Goal: Task Accomplishment & Management: Use online tool/utility

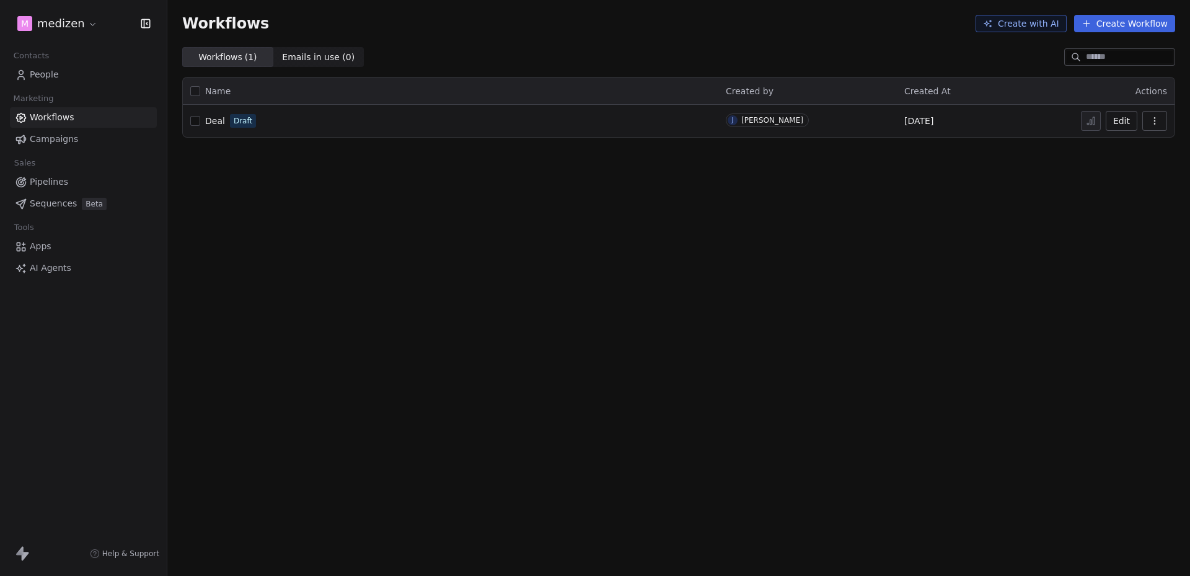
click at [63, 27] on html "m medizen Contacts People Marketing Workflows Campaigns Sales Pipelines Sequenc…" at bounding box center [595, 288] width 1190 height 576
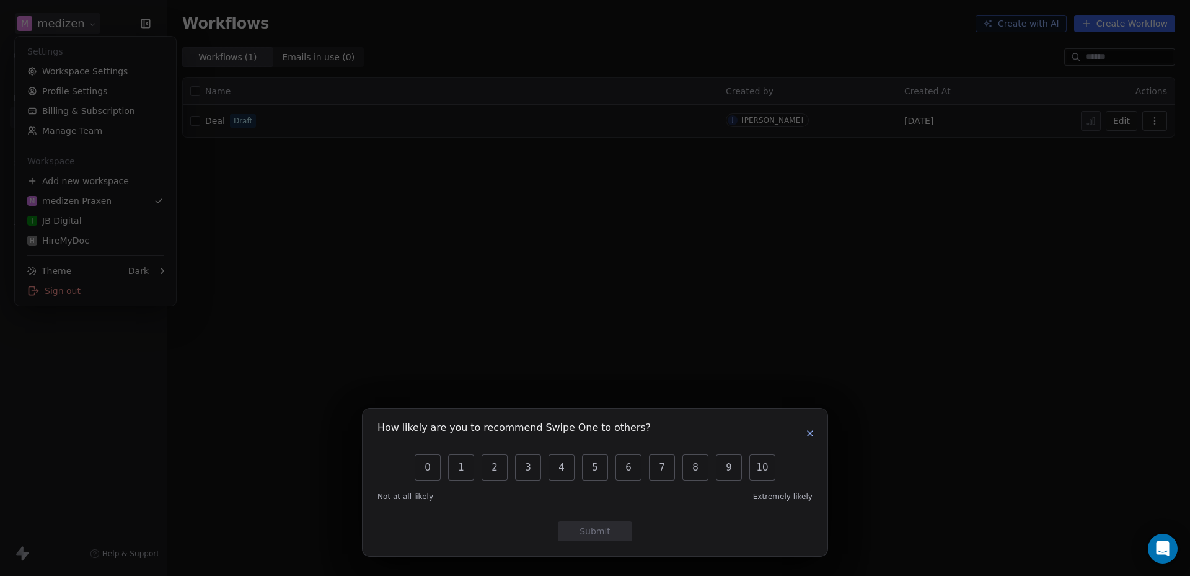
click at [804, 431] on button "button" at bounding box center [810, 433] width 15 height 15
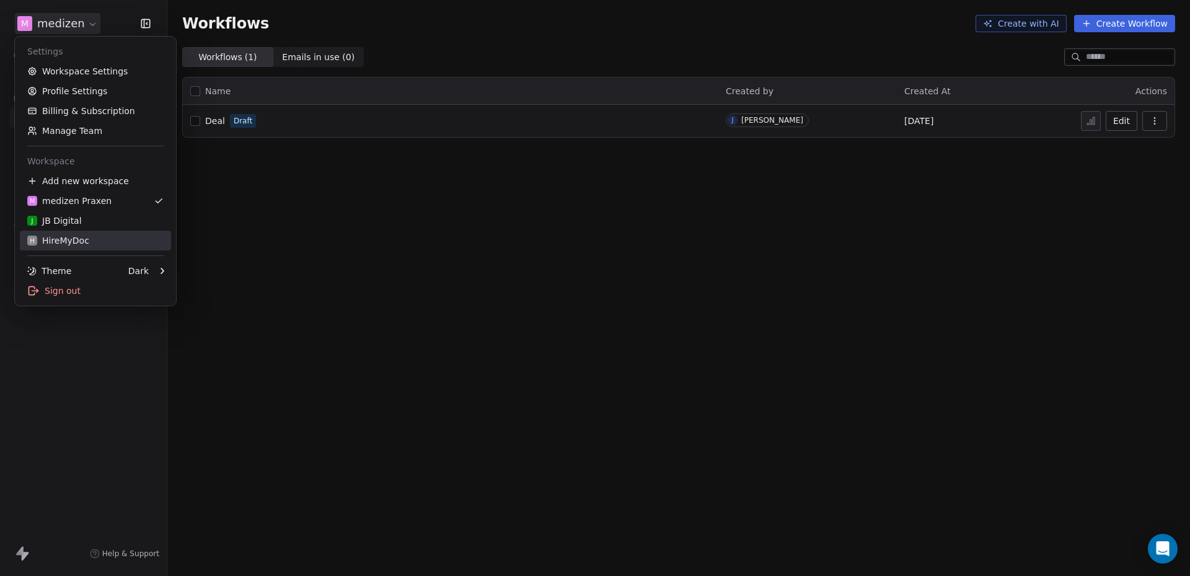
click at [60, 237] on div "H HireMyDoc" at bounding box center [58, 240] width 62 height 12
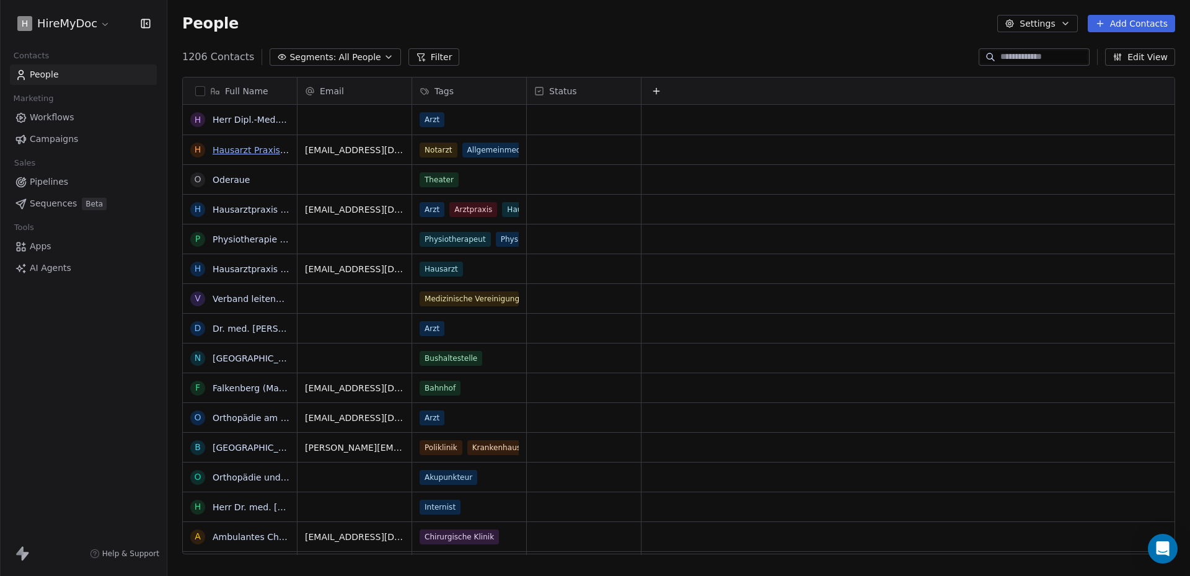
scroll to position [497, 1014]
click at [61, 112] on span "Workflows" at bounding box center [52, 117] width 45 height 13
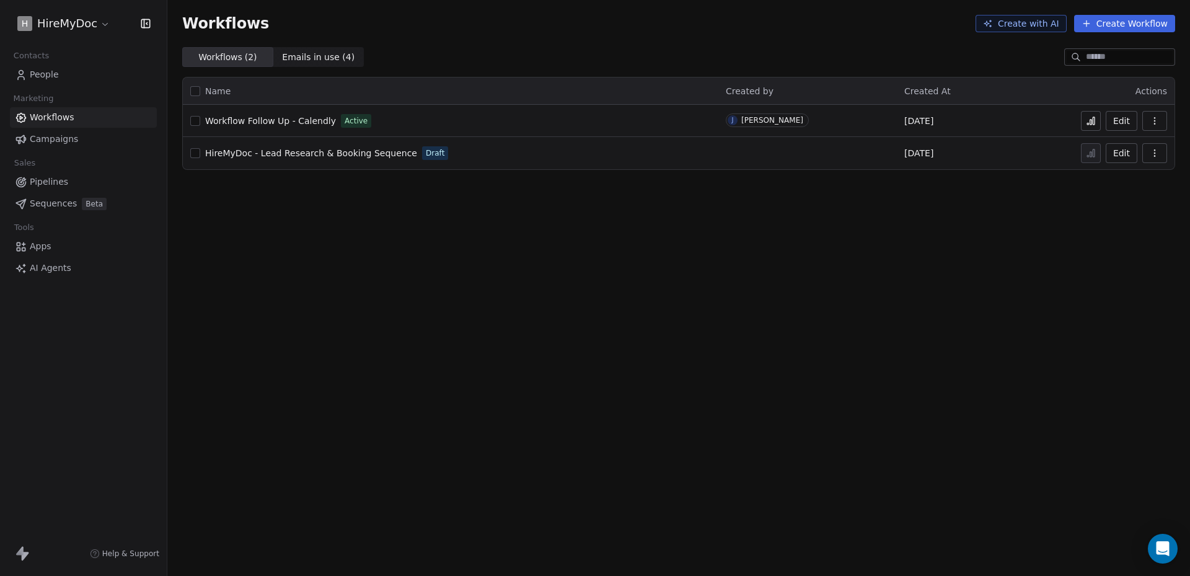
click at [1159, 124] on icon "button" at bounding box center [1155, 121] width 10 height 10
click at [285, 119] on span "Workflow Follow Up - Calendly" at bounding box center [270, 121] width 131 height 10
click at [65, 140] on span "Campaigns" at bounding box center [54, 139] width 48 height 13
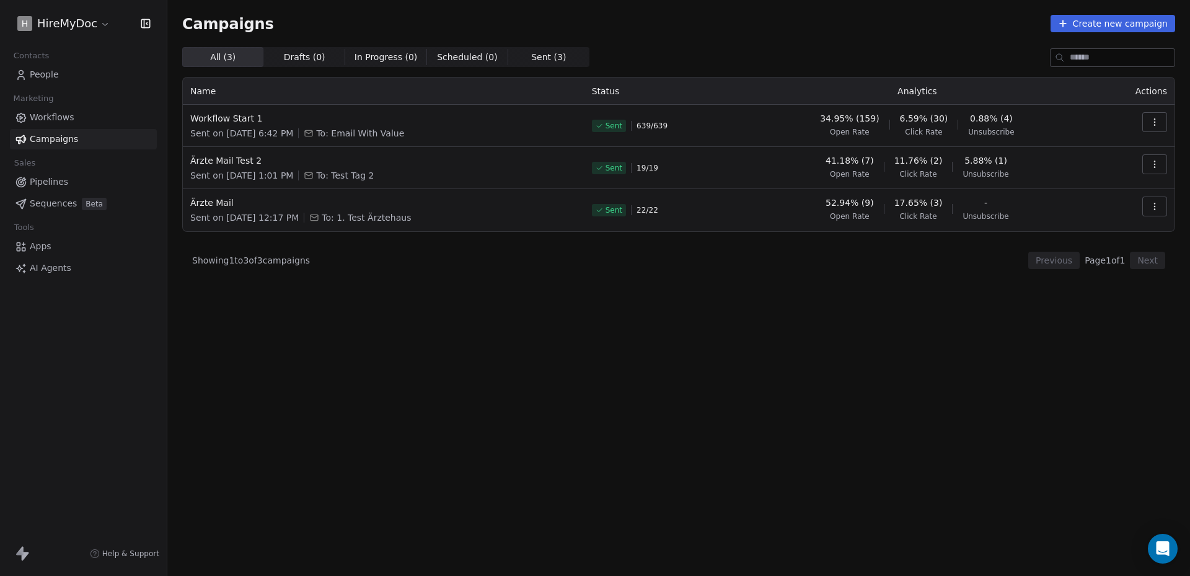
click at [58, 115] on span "Workflows" at bounding box center [52, 117] width 45 height 13
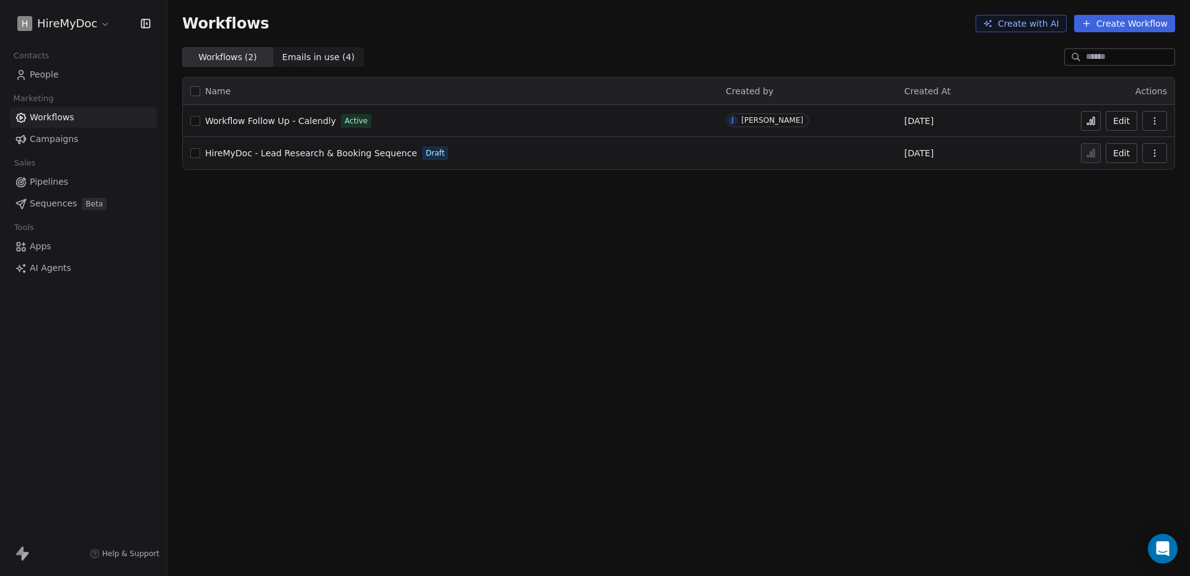
click at [278, 113] on div "Workflow Follow Up - Calendly Active" at bounding box center [450, 120] width 521 height 17
click at [278, 122] on span "Workflow Follow Up - Calendly" at bounding box center [270, 121] width 131 height 10
click at [299, 118] on span "Workflow Follow Up - Calendly" at bounding box center [270, 121] width 131 height 10
click at [313, 118] on span "Workflow Follow Up - Calendly" at bounding box center [270, 121] width 131 height 10
click at [1128, 24] on button "Create Workflow" at bounding box center [1124, 23] width 101 height 17
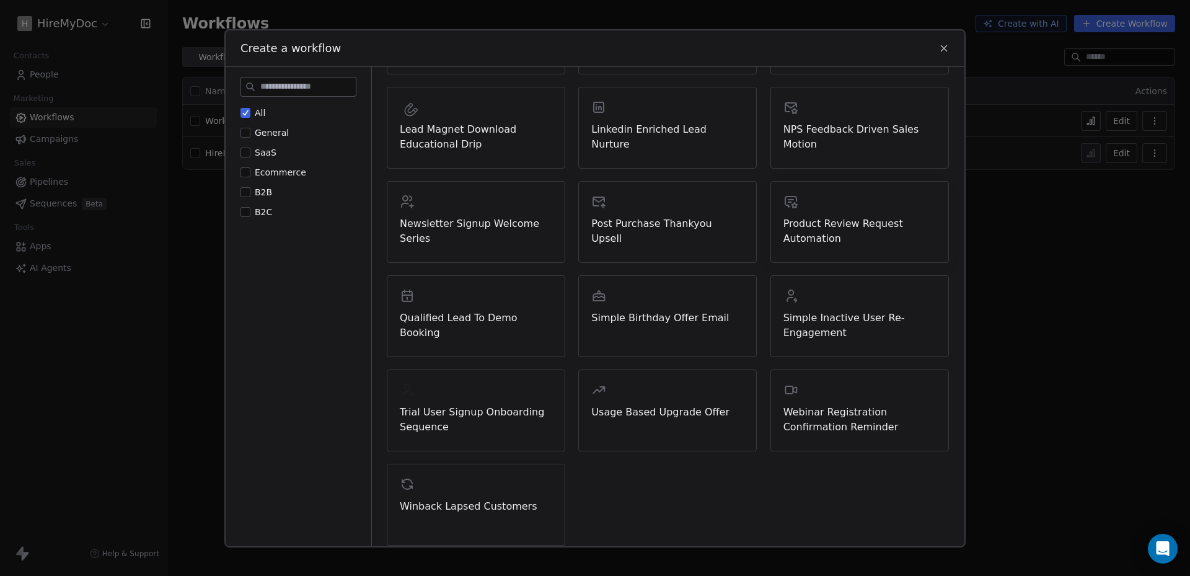
scroll to position [332, 0]
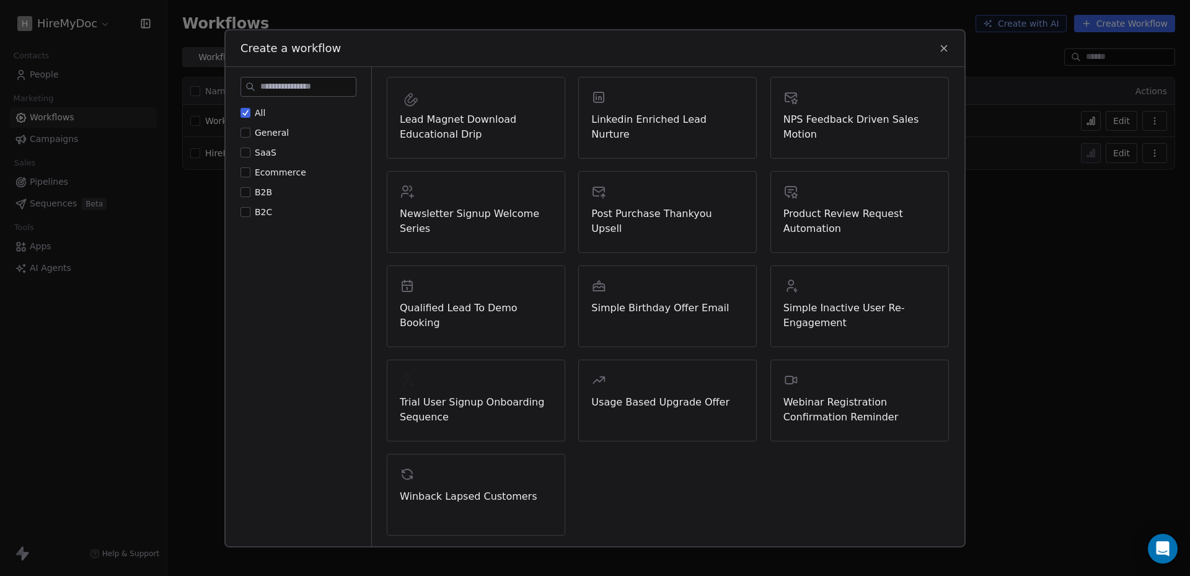
click at [952, 45] on div "Create a workflow" at bounding box center [595, 48] width 739 height 36
drag, startPoint x: 949, startPoint y: 46, endPoint x: 948, endPoint y: 56, distance: 10.0
click at [948, 49] on icon at bounding box center [944, 47] width 11 height 11
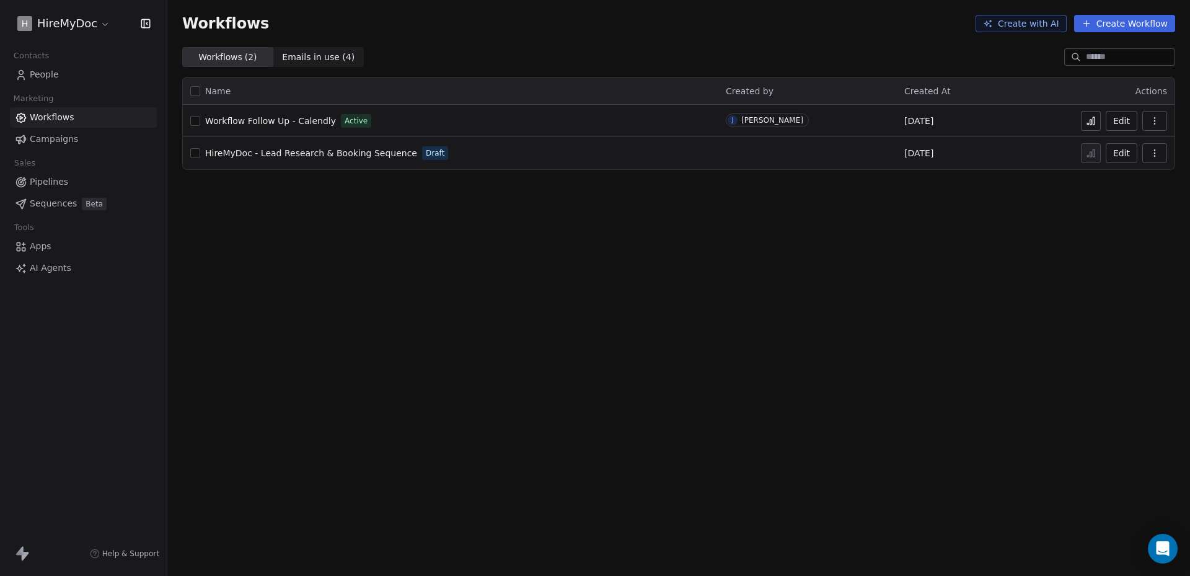
click at [34, 251] on span "Apps" at bounding box center [41, 246] width 22 height 13
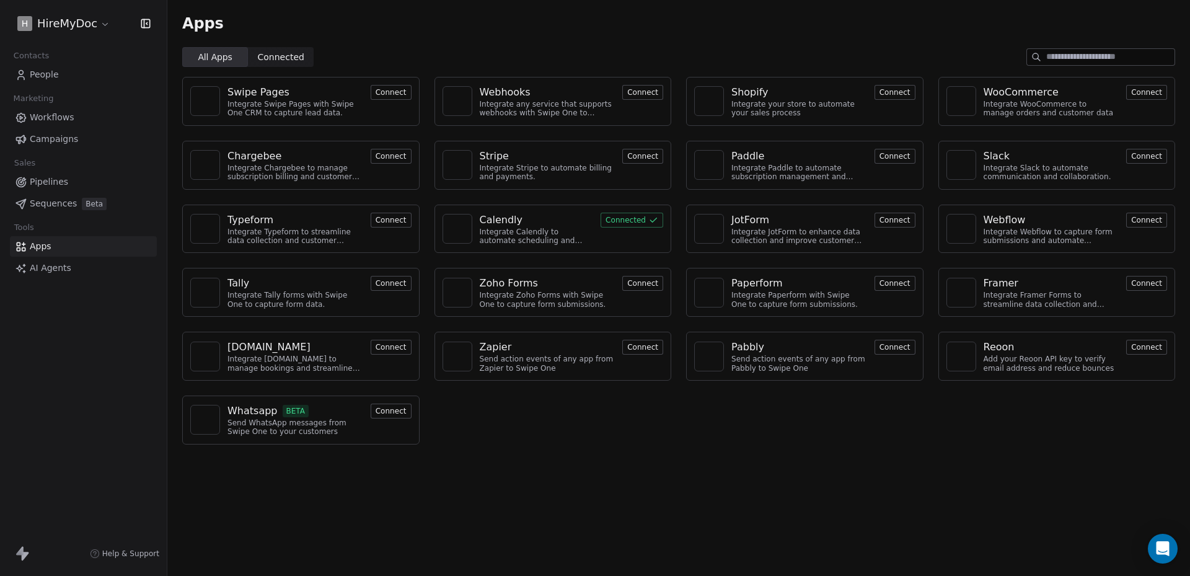
click at [45, 115] on span "Workflows" at bounding box center [52, 117] width 45 height 13
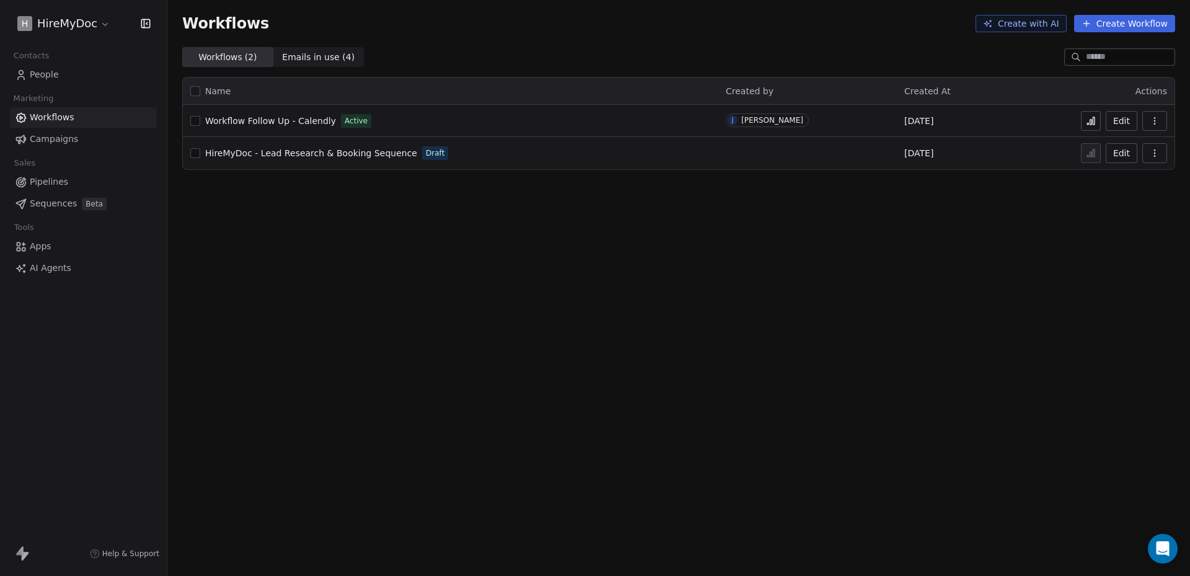
click at [50, 135] on span "Campaigns" at bounding box center [54, 139] width 48 height 13
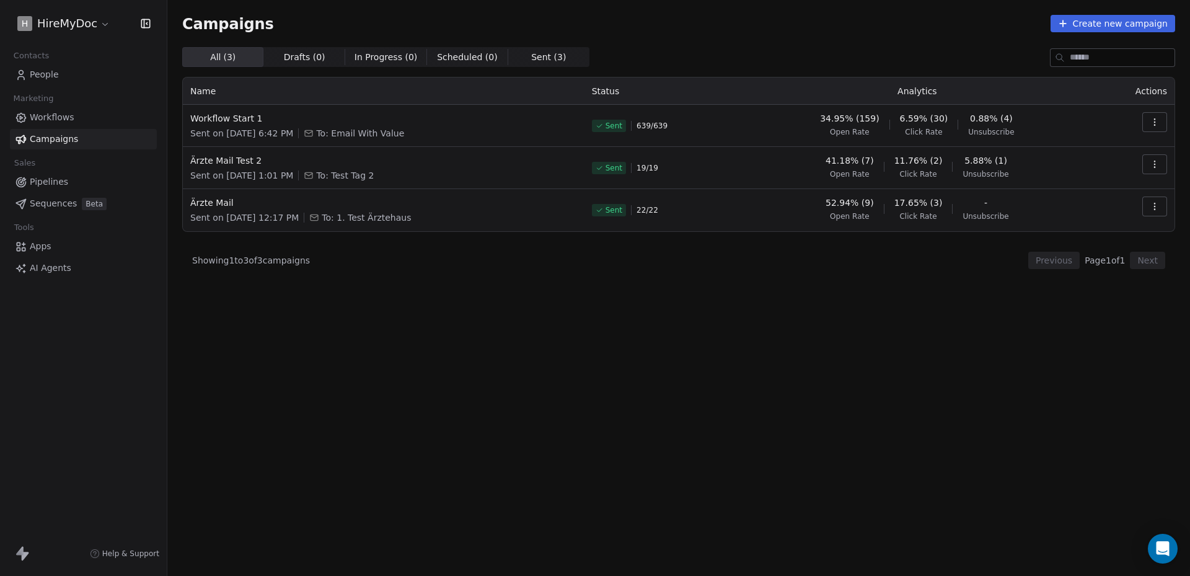
click at [50, 118] on span "Workflows" at bounding box center [52, 117] width 45 height 13
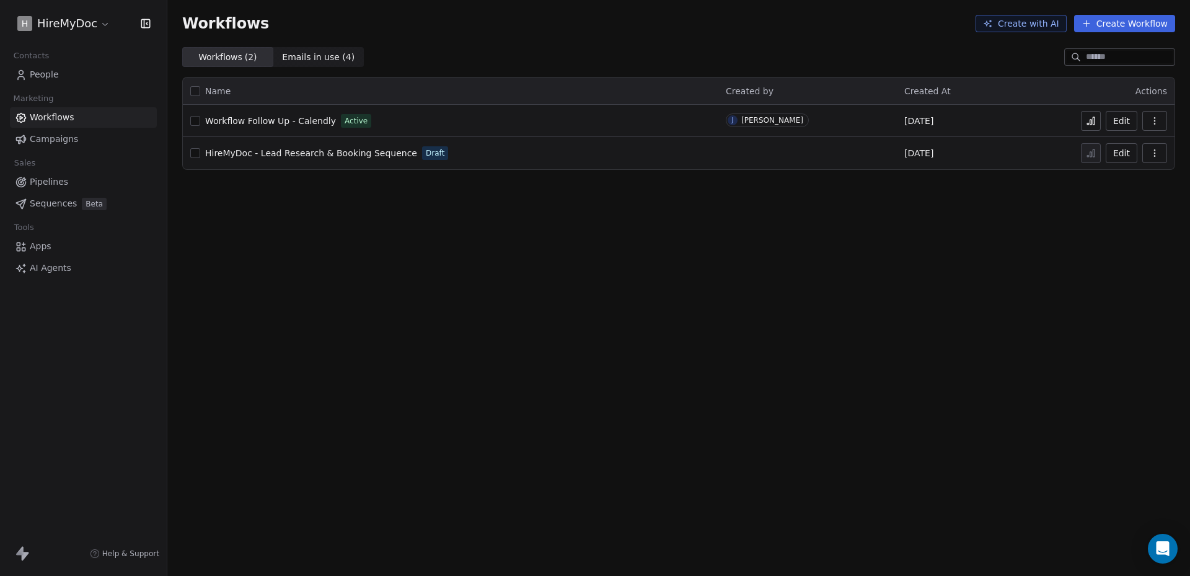
click at [1092, 22] on icon at bounding box center [1087, 24] width 10 height 10
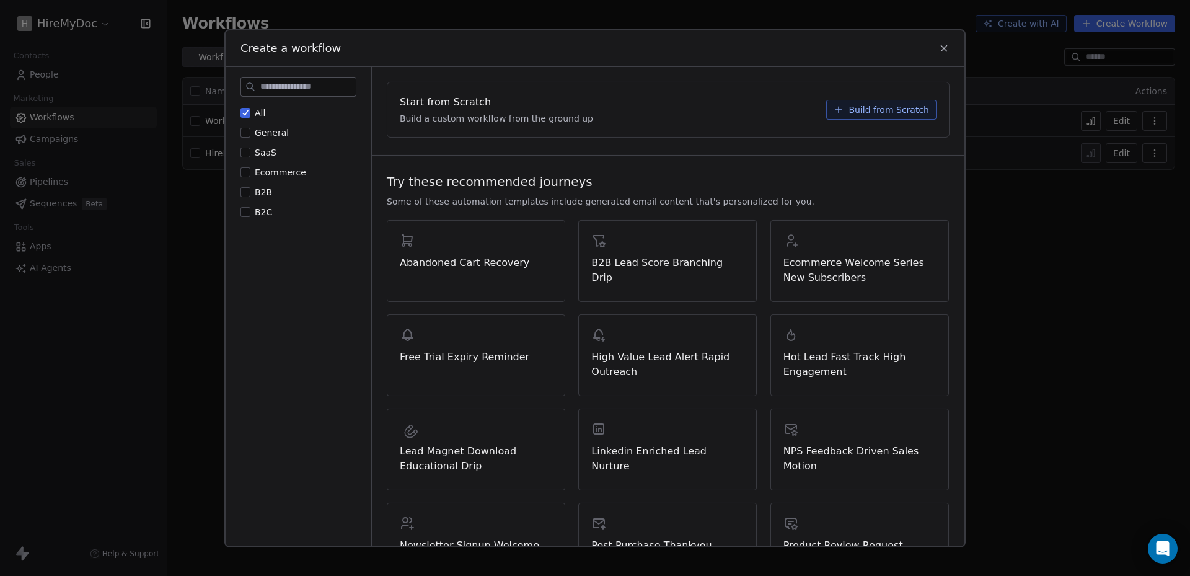
click at [941, 48] on icon at bounding box center [944, 47] width 11 height 11
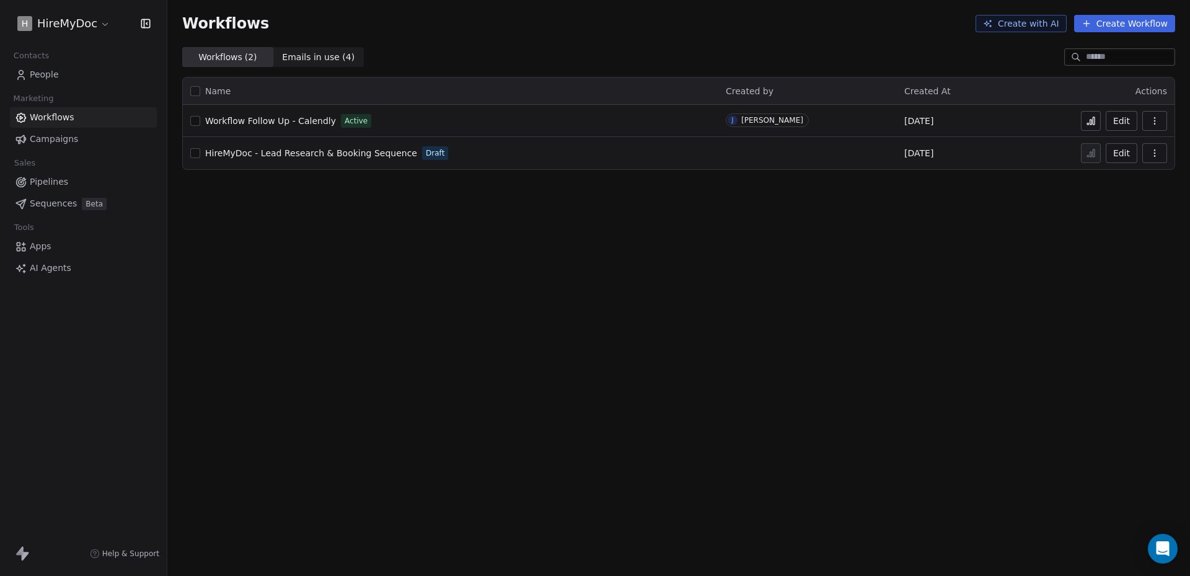
click at [263, 120] on span "Workflow Follow Up - Calendly" at bounding box center [270, 121] width 131 height 10
click at [290, 119] on span "Workflow Follow Up - Calendly" at bounding box center [270, 121] width 131 height 10
click at [1122, 24] on button "Create Workflow" at bounding box center [1124, 23] width 101 height 17
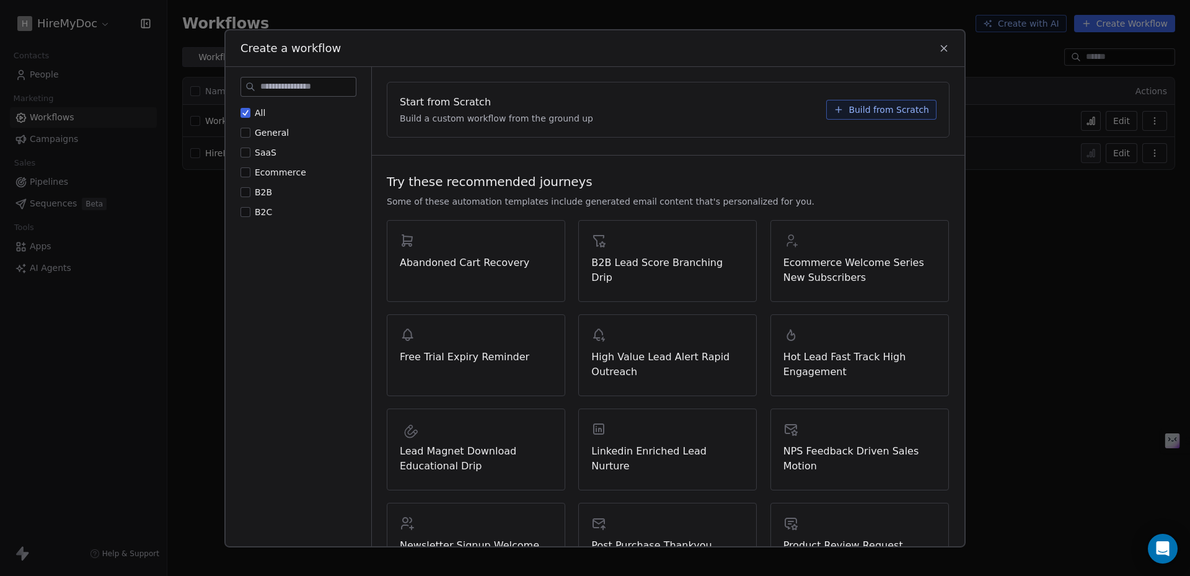
click at [879, 108] on span "Build from Scratch" at bounding box center [889, 109] width 81 height 12
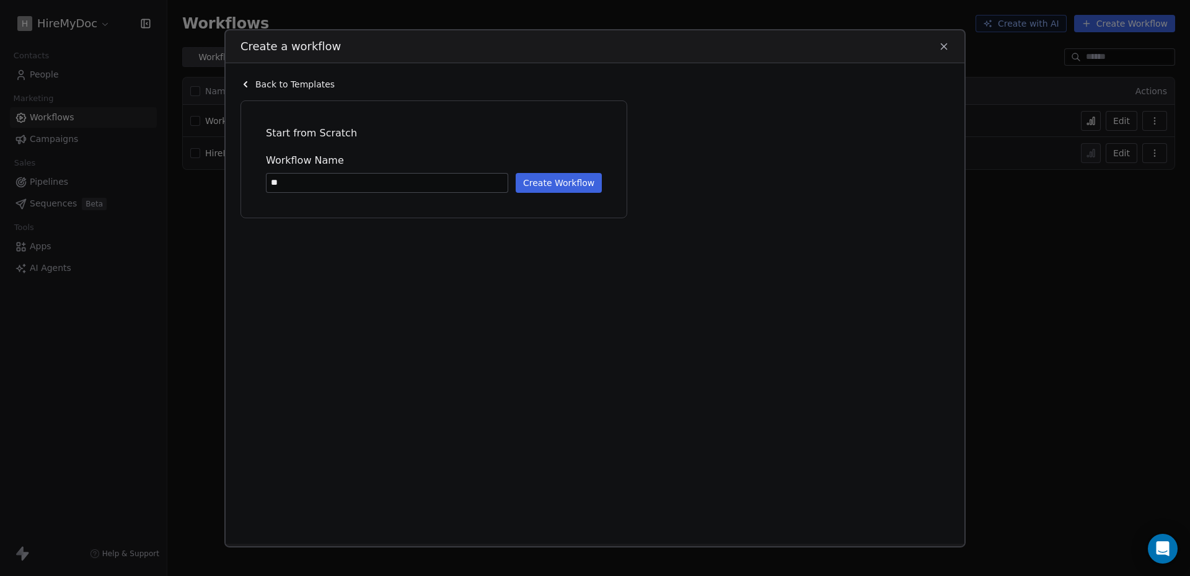
type input "*"
type input "****"
click at [554, 177] on button "Create Workflow" at bounding box center [559, 182] width 86 height 20
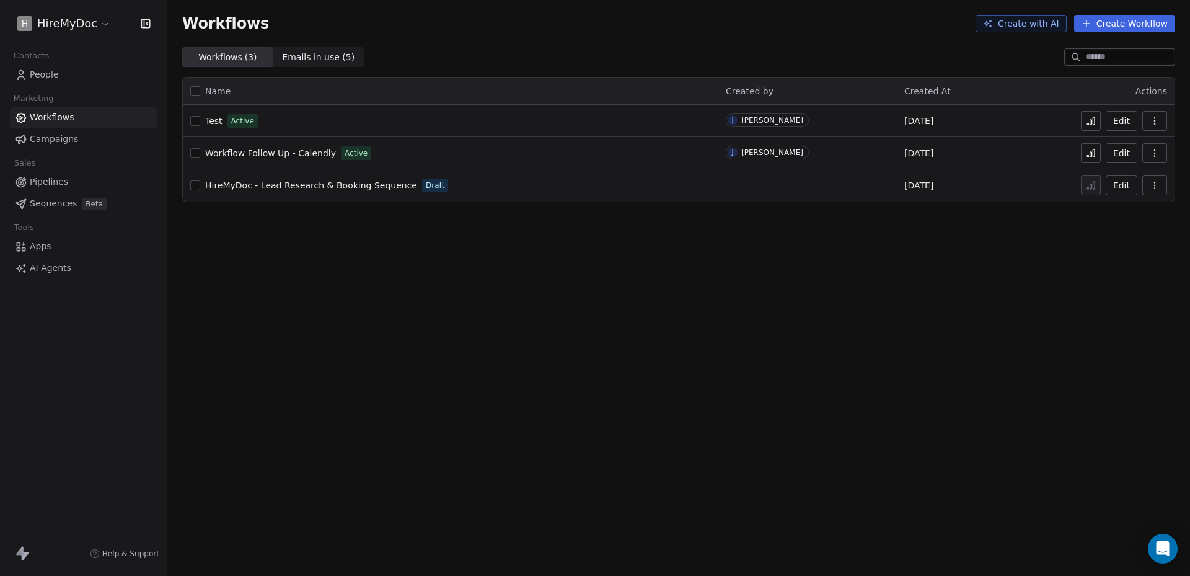
click at [55, 78] on span "People" at bounding box center [44, 74] width 29 height 13
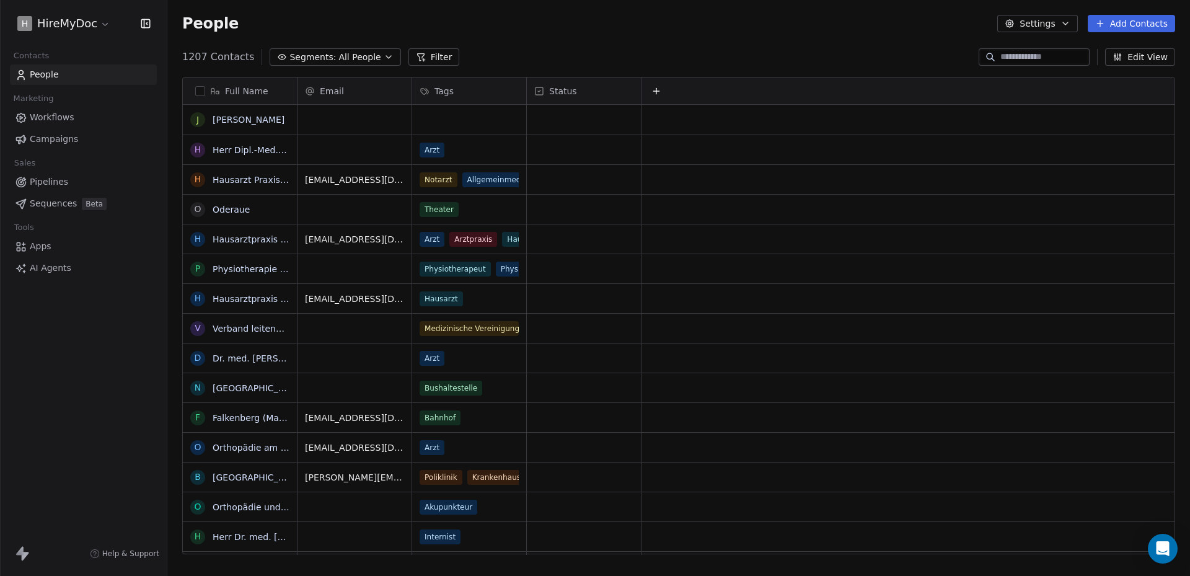
scroll to position [497, 1014]
click at [341, 117] on div "grid" at bounding box center [355, 120] width 114 height 30
click at [296, 32] on html "H HireMyDoc Contacts People Marketing Workflows Campaigns Sales Pipelines Seque…" at bounding box center [595, 288] width 1190 height 576
click at [330, 113] on div "grid" at bounding box center [355, 120] width 114 height 30
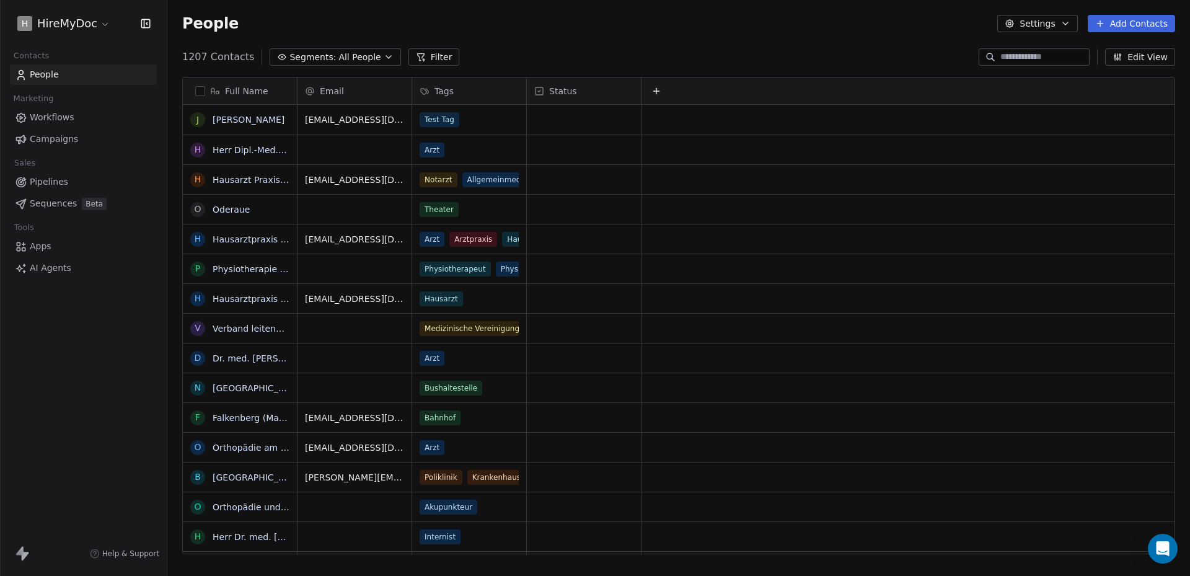
scroll to position [497, 1014]
click at [60, 113] on span "Workflows" at bounding box center [52, 117] width 45 height 13
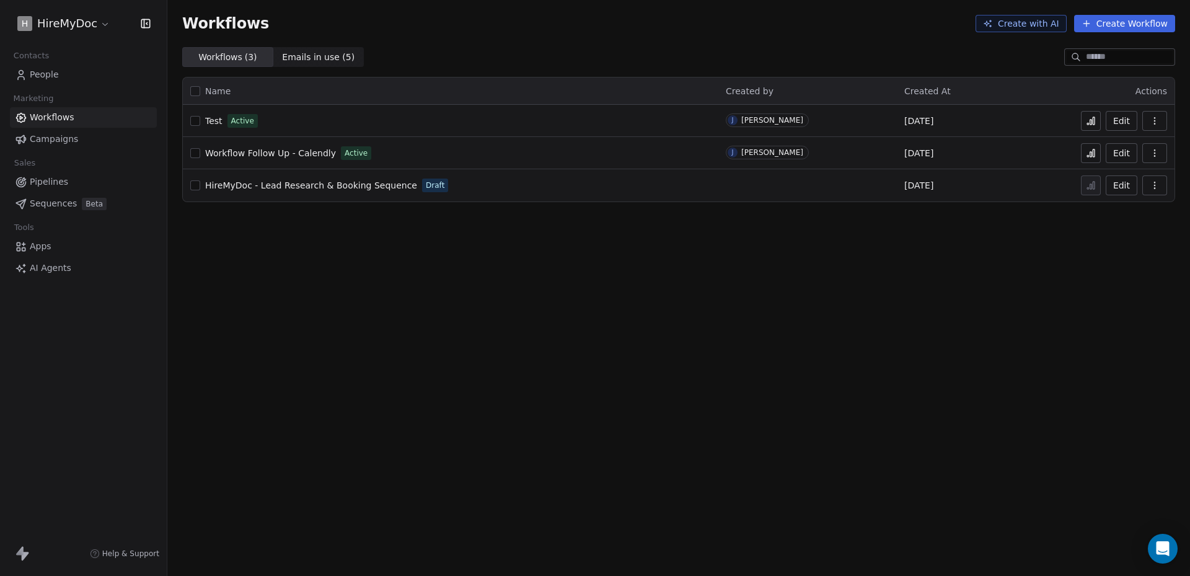
click at [1089, 125] on icon at bounding box center [1088, 124] width 2 height 2
click at [214, 122] on span "Test" at bounding box center [213, 121] width 17 height 10
